Goal: Find specific page/section: Find specific page/section

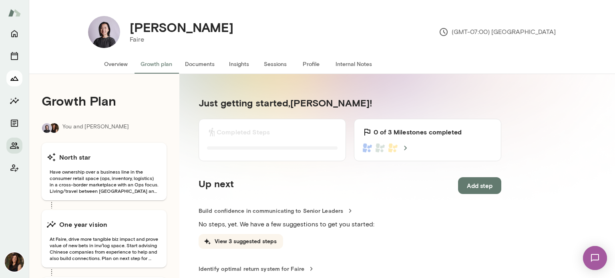
scroll to position [160, 0]
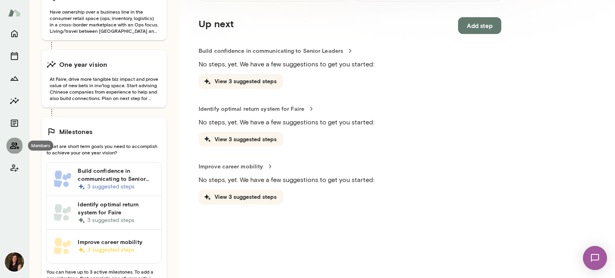
click at [16, 147] on icon "Members" at bounding box center [15, 146] width 10 height 10
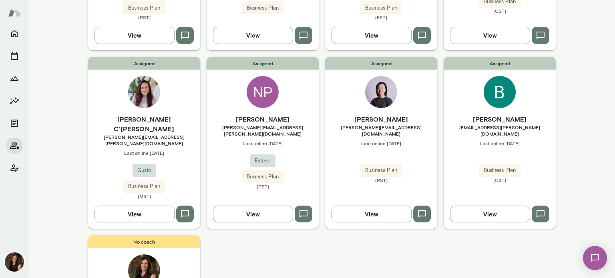
scroll to position [200, 0]
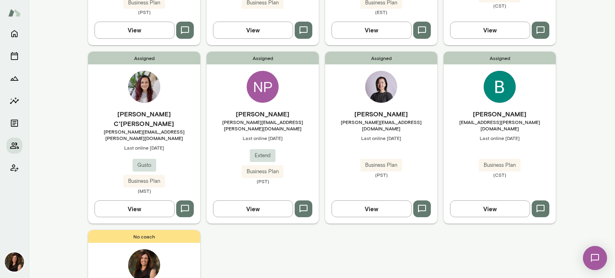
click at [467, 200] on button "View" at bounding box center [490, 208] width 80 height 17
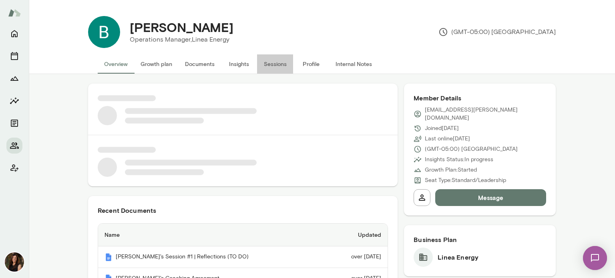
click at [267, 62] on button "Sessions" at bounding box center [275, 63] width 36 height 19
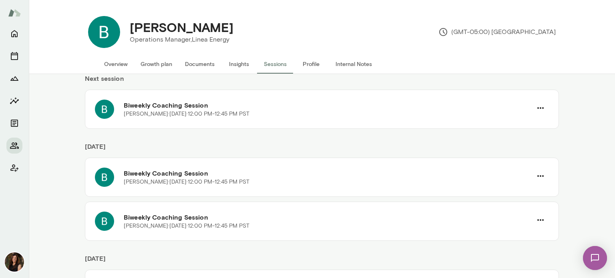
scroll to position [80, 0]
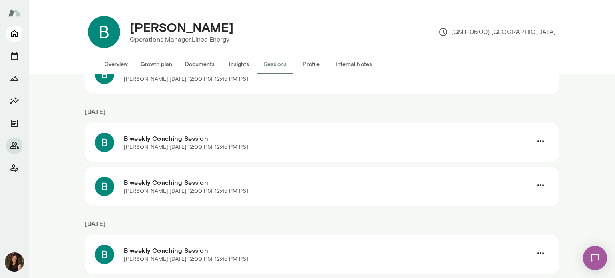
click at [15, 34] on icon "Home" at bounding box center [14, 33] width 6 height 7
